Goal: Information Seeking & Learning: Check status

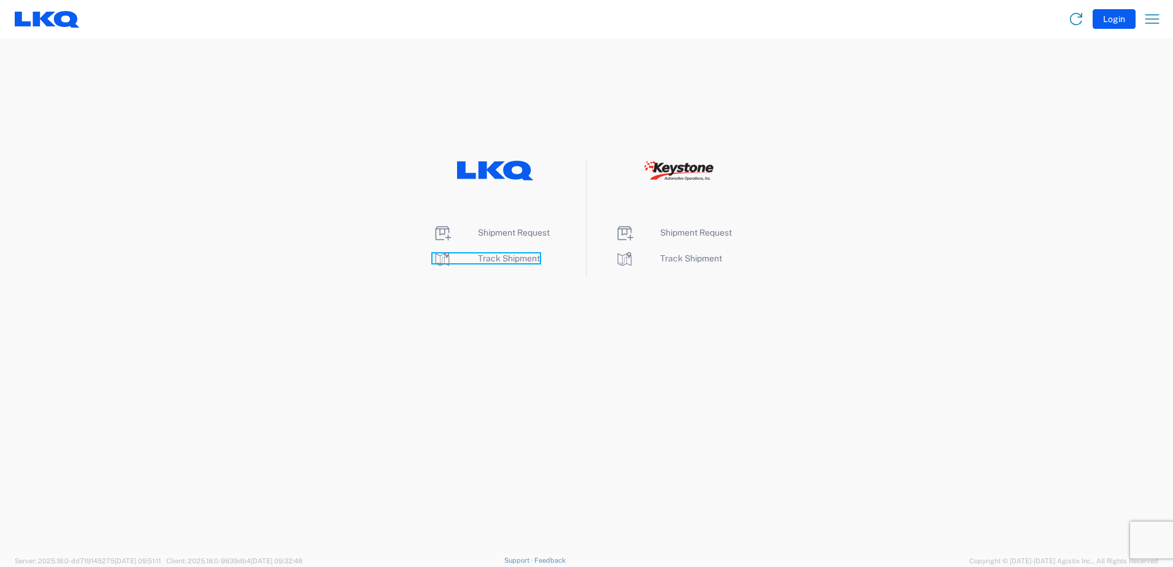
click at [509, 261] on span "Track Shipment" at bounding box center [509, 258] width 62 height 10
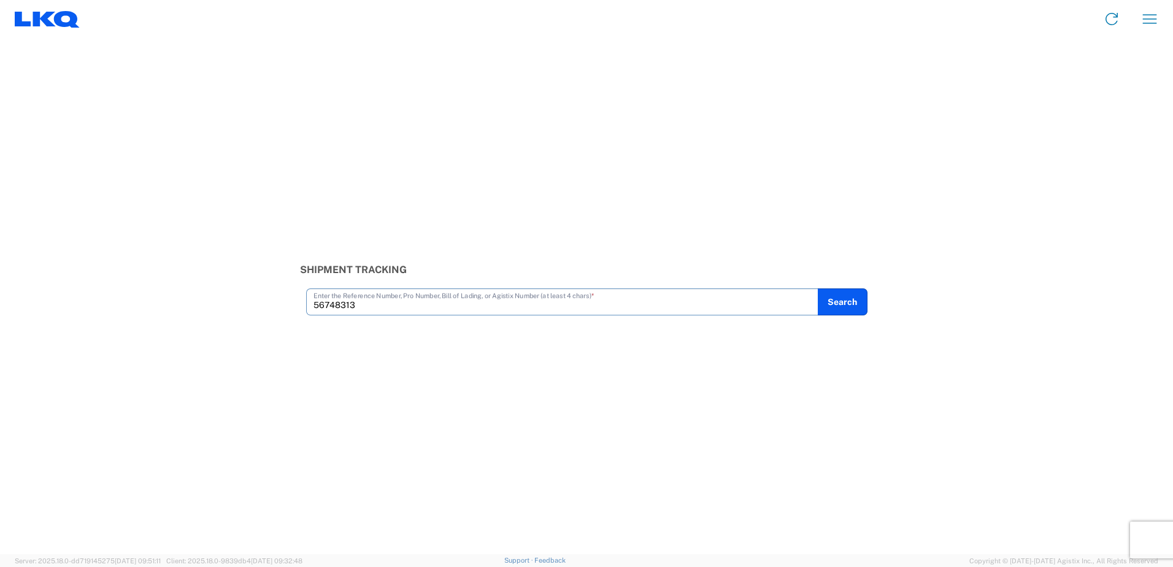
type input "56748313"
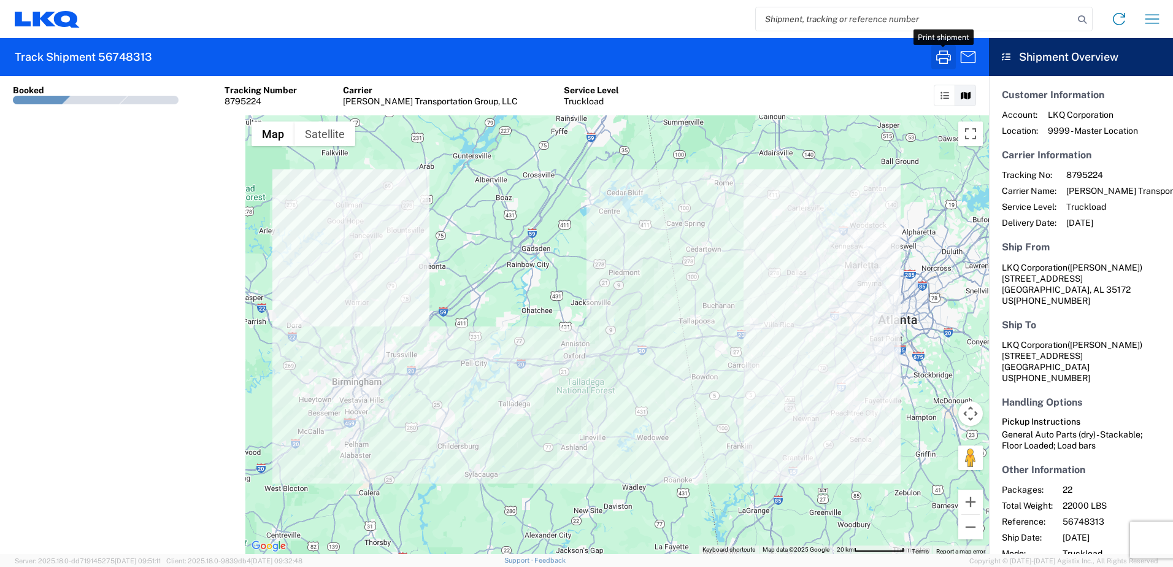
click at [948, 55] on icon "button" at bounding box center [944, 57] width 20 height 20
